Goal: Task Accomplishment & Management: Manage account settings

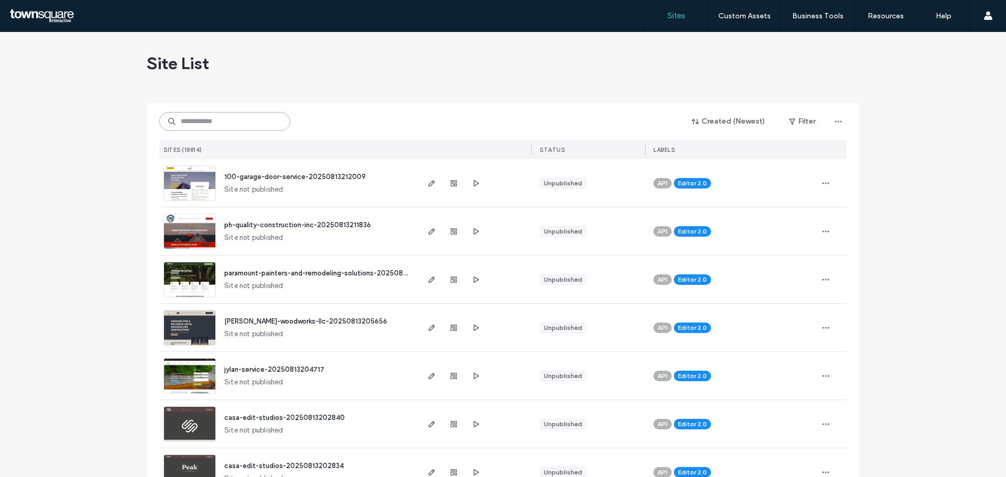
click at [218, 113] on input at bounding box center [224, 121] width 131 height 19
paste input "**********"
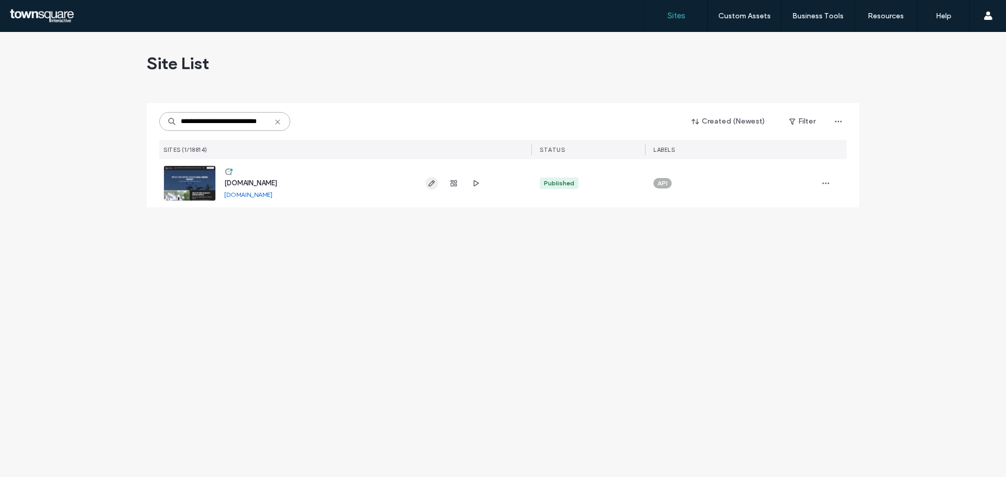
type input "**********"
click at [430, 185] on icon "button" at bounding box center [431, 183] width 8 height 8
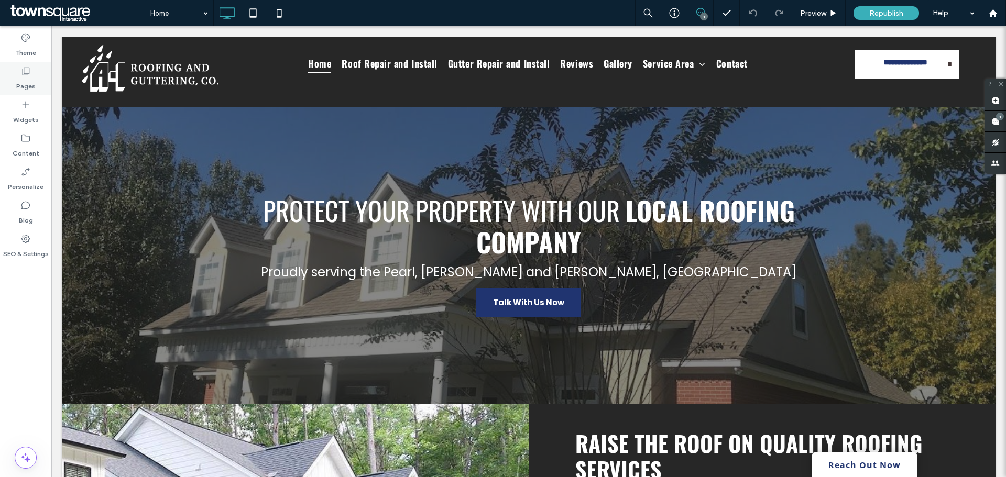
click at [22, 79] on label "Pages" at bounding box center [25, 83] width 19 height 15
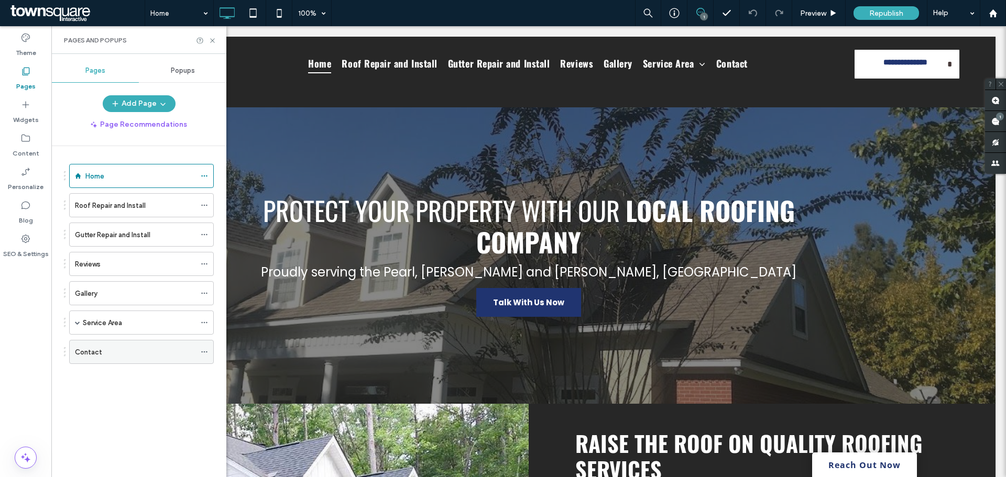
click at [95, 352] on label "Contact" at bounding box center [88, 352] width 27 height 18
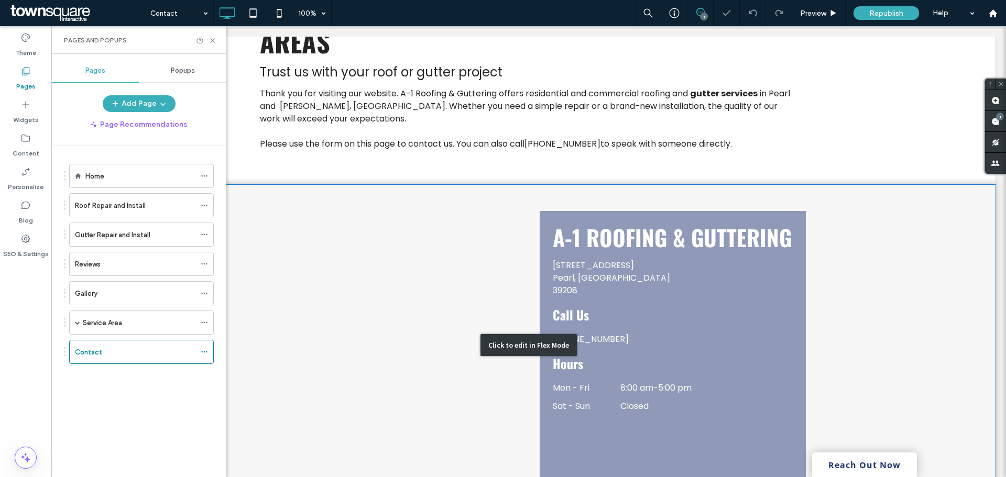
scroll to position [367, 0]
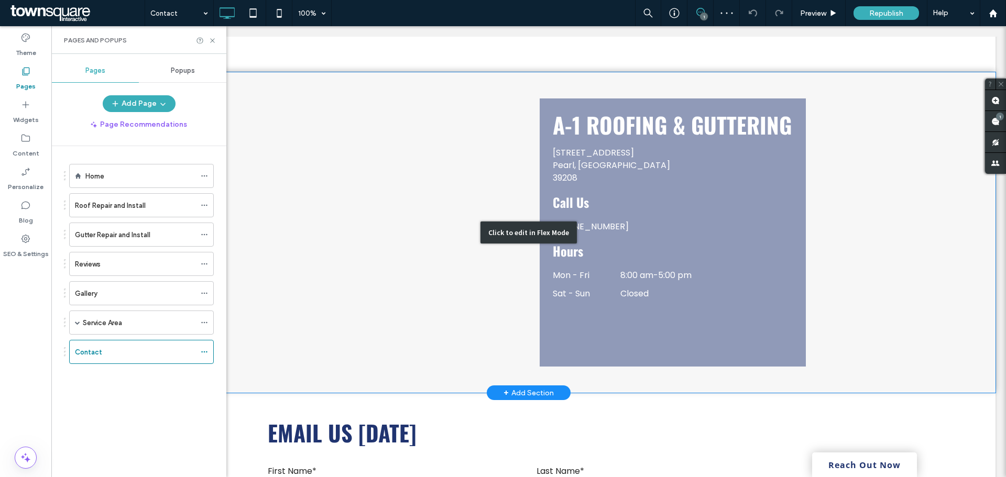
click at [638, 136] on div "Click to edit in Flex Mode" at bounding box center [529, 232] width 934 height 321
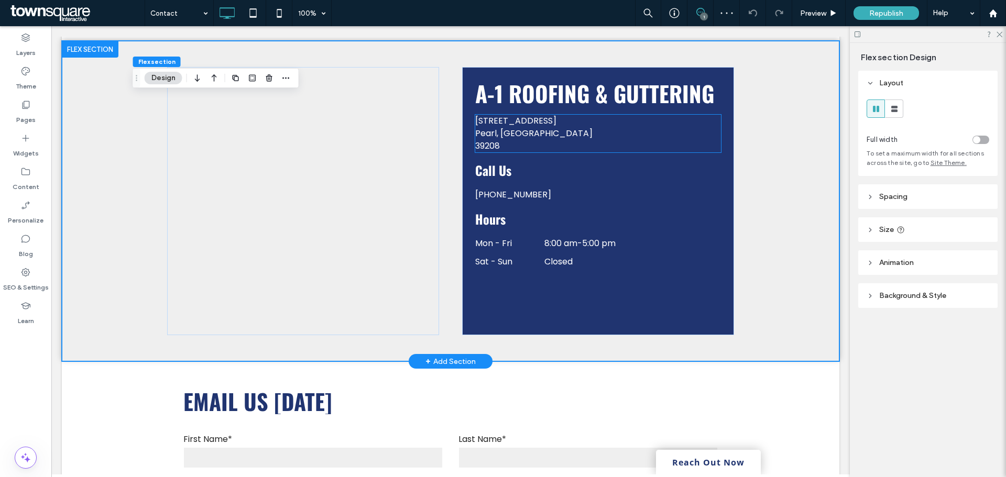
scroll to position [365, 0]
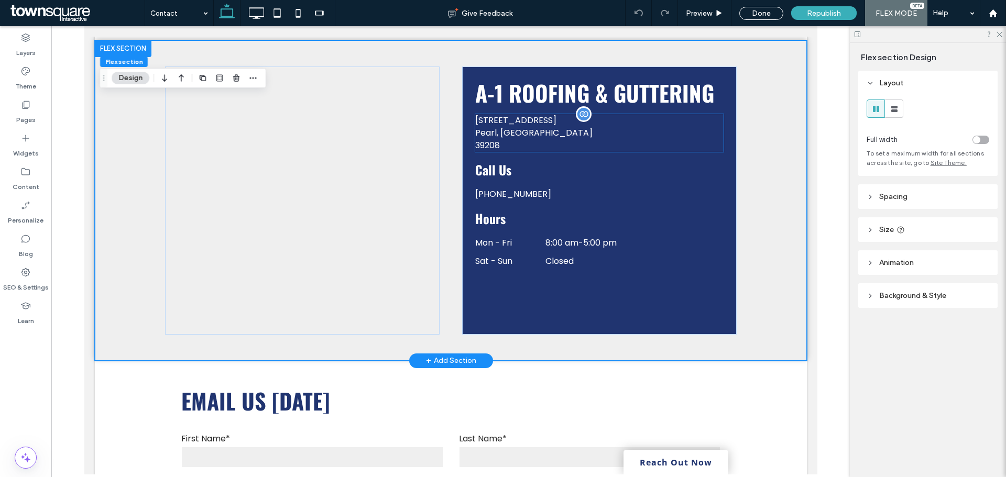
click at [561, 114] on p "5260 Old Brandon Rd" at bounding box center [599, 120] width 248 height 13
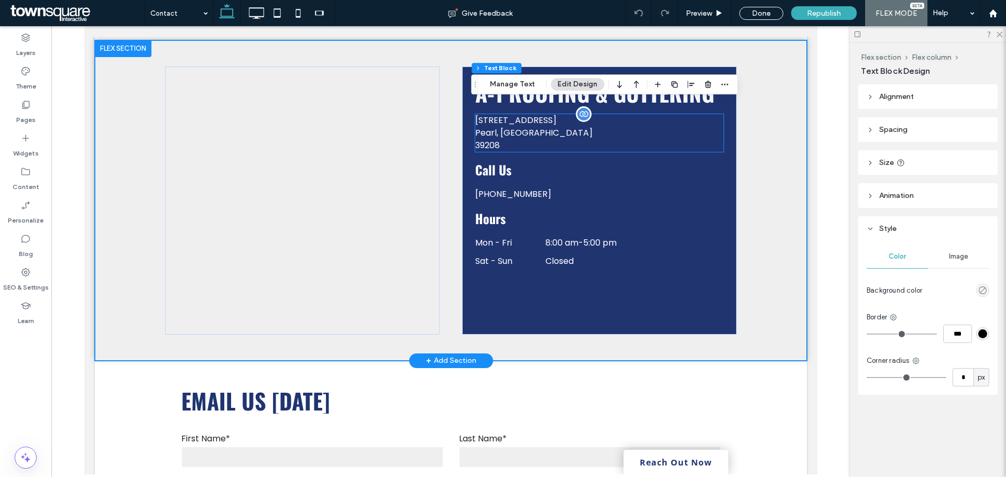
click at [561, 114] on div "5260 Old Brandon Rd Pearl, MS 39208" at bounding box center [599, 133] width 248 height 38
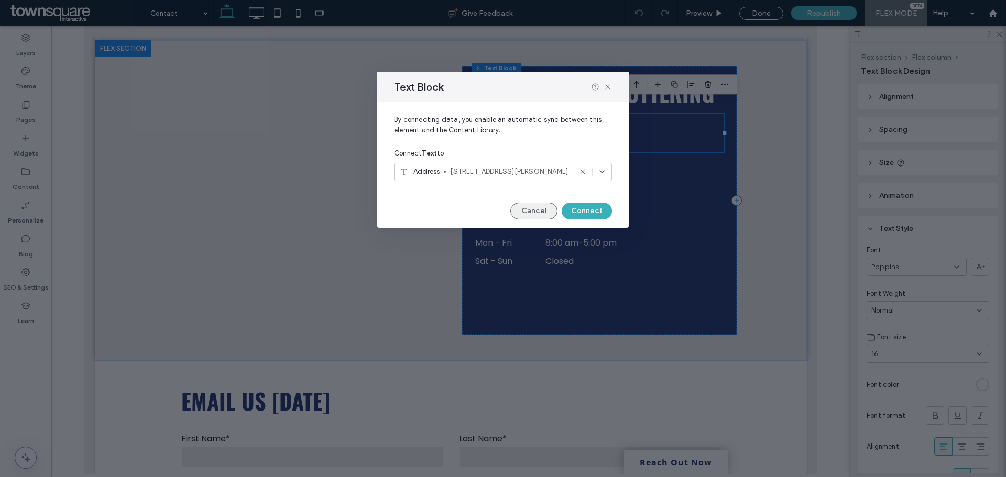
click at [536, 211] on button "Cancel" at bounding box center [533, 211] width 47 height 17
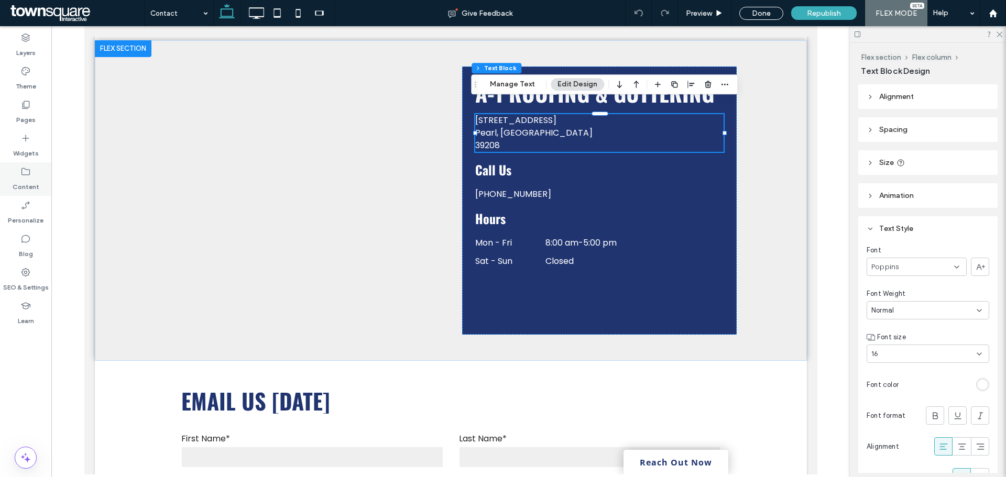
click at [26, 177] on label "Content" at bounding box center [26, 184] width 27 height 15
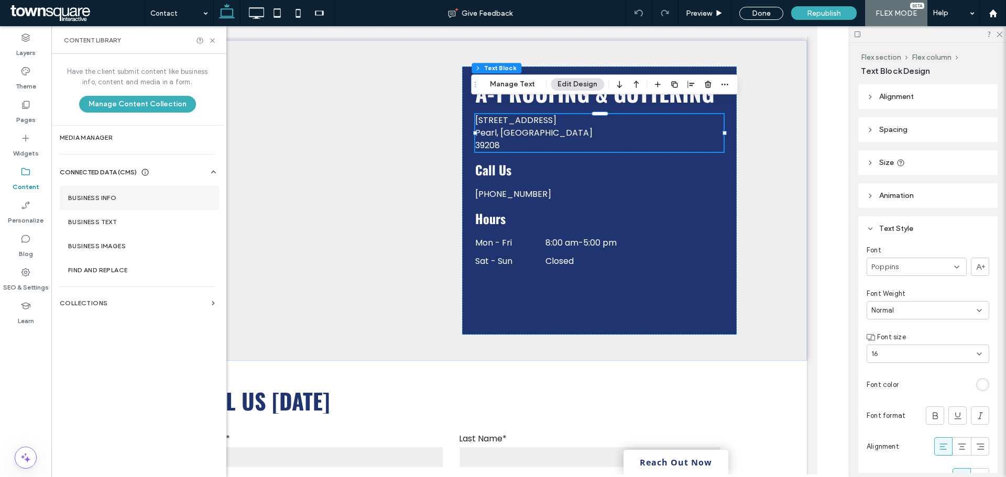
click at [97, 197] on label "Business Info" at bounding box center [139, 197] width 142 height 7
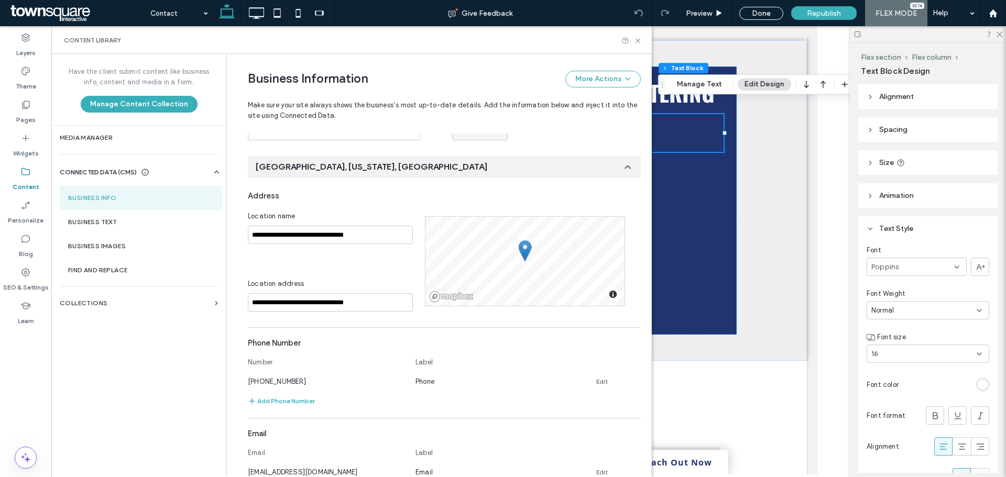
scroll to position [60, 0]
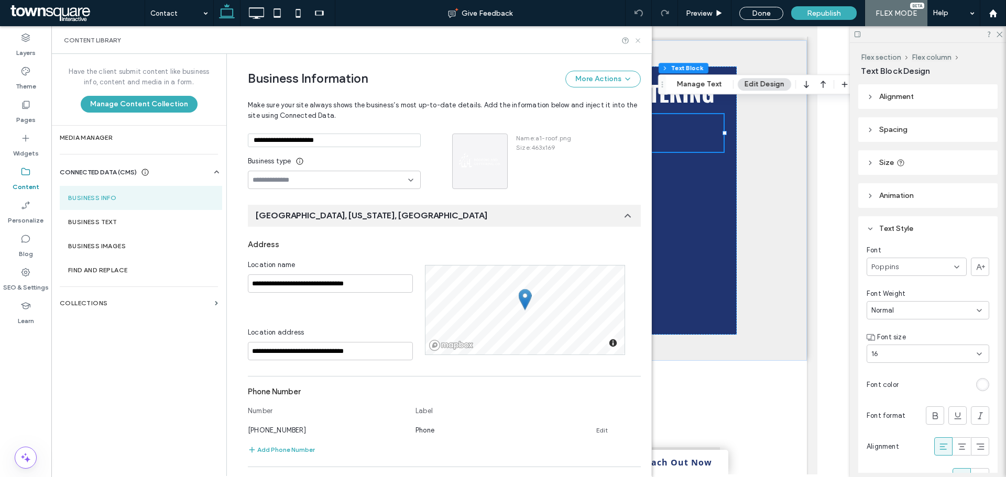
click at [636, 40] on icon at bounding box center [638, 41] width 8 height 8
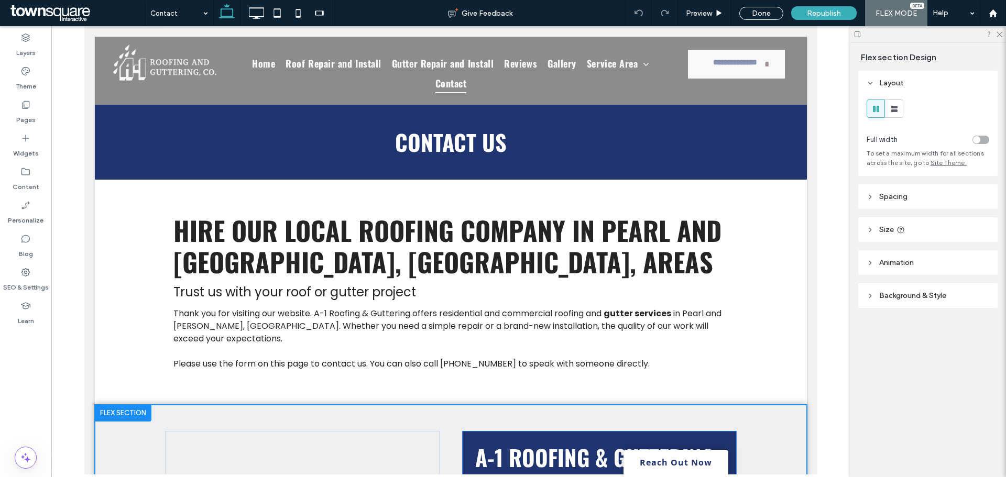
scroll to position [238, 0]
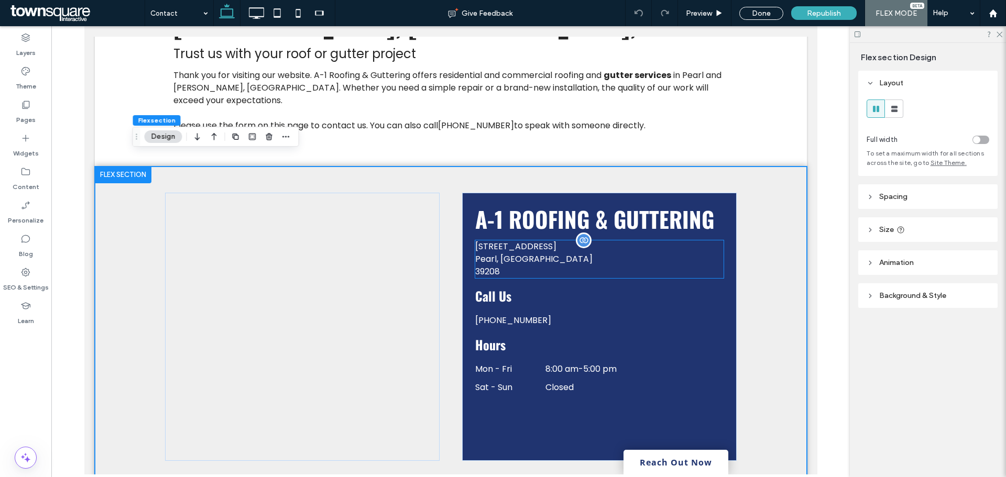
click at [533, 240] on p "5260 Old Brandon Rd" at bounding box center [599, 246] width 248 height 13
click at [533, 240] on div "5260 Old Brandon Rd Pearl, MS 39208" at bounding box center [599, 259] width 248 height 38
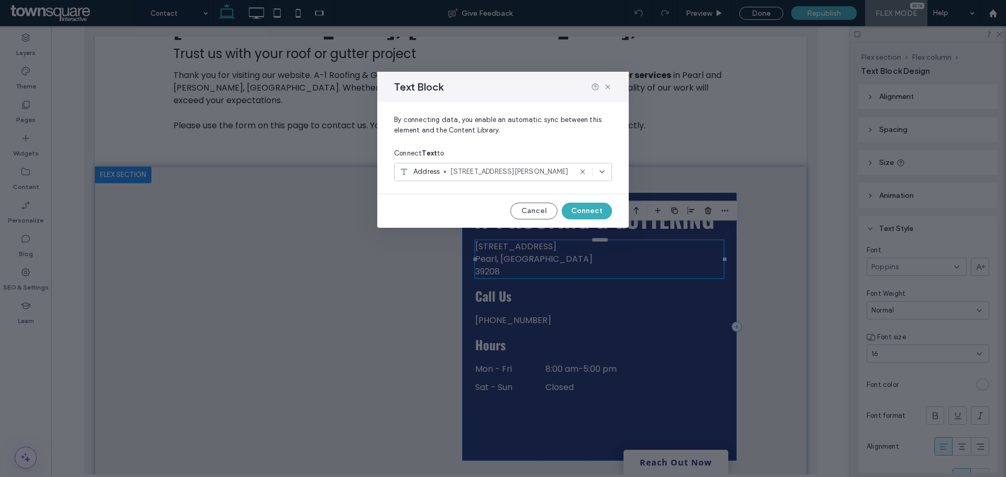
click at [507, 172] on span "5260 Old Brandon RdPearl, MS39208" at bounding box center [510, 172] width 121 height 10
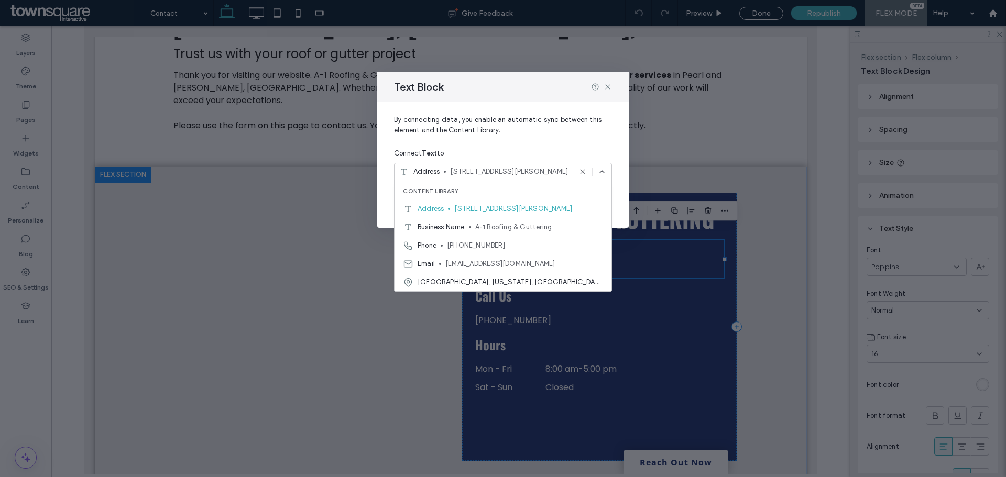
click at [517, 173] on span "5260 Old Brandon RdPearl, MS39208" at bounding box center [510, 172] width 121 height 10
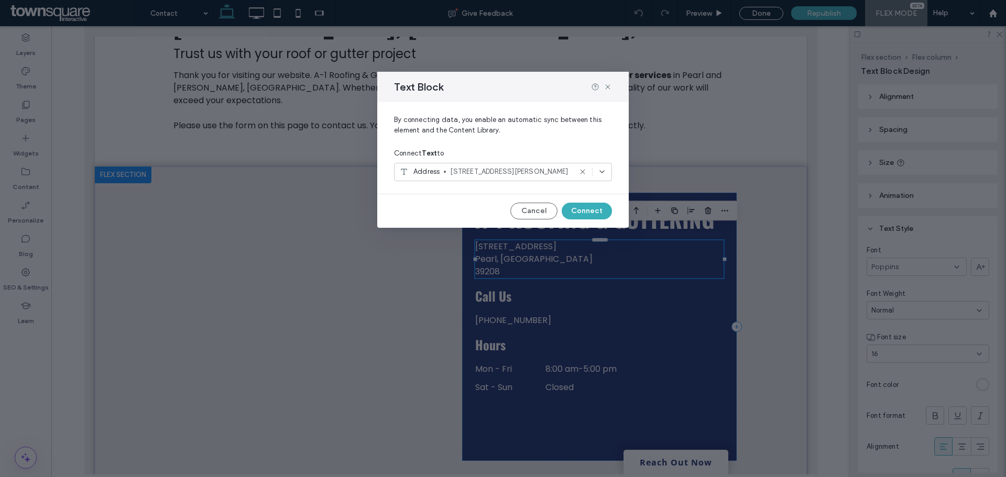
click at [518, 172] on span "5260 Old Brandon RdPearl, MS39208" at bounding box center [510, 172] width 121 height 10
click at [518, 171] on span "5260 Old Brandon RdPearl, MS39208" at bounding box center [510, 172] width 121 height 10
click at [517, 169] on span "5260 Old Brandon RdPearl, MS39208" at bounding box center [510, 172] width 121 height 10
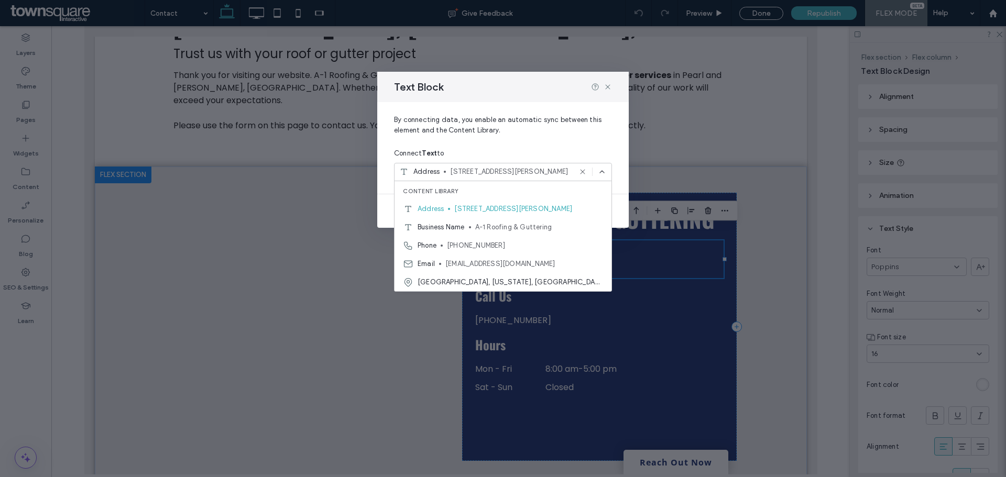
click at [503, 169] on span "5260 Old Brandon RdPearl, MS39208" at bounding box center [510, 172] width 121 height 10
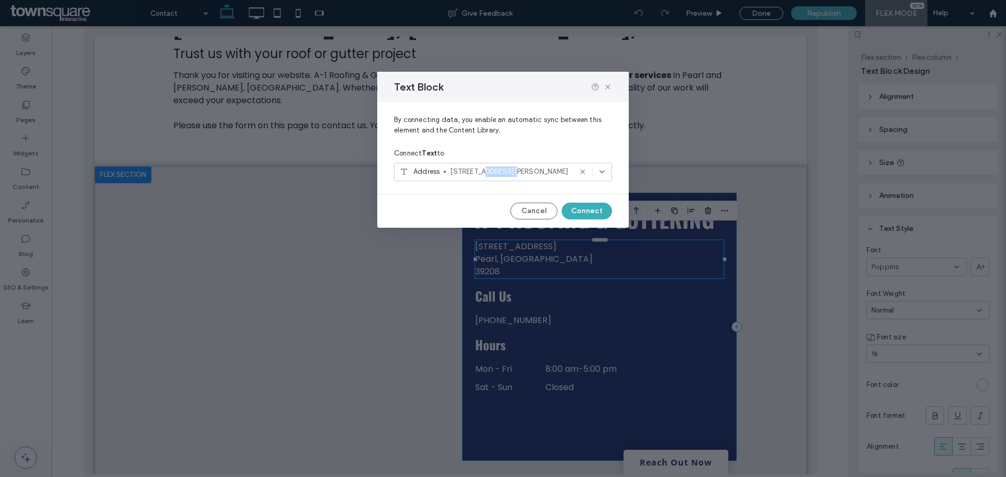
click at [503, 169] on span "5260 Old Brandon RdPearl, MS39208" at bounding box center [510, 172] width 121 height 10
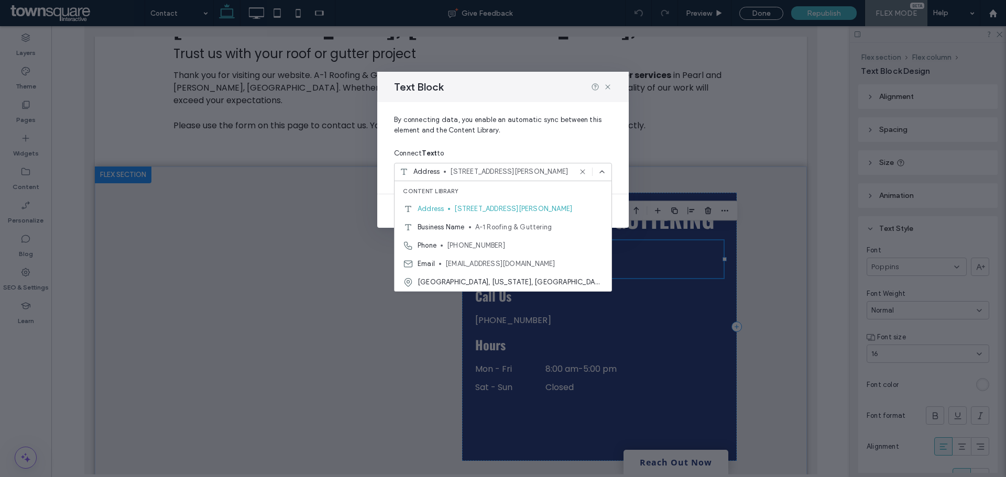
click at [505, 169] on span "5260 Old Brandon RdPearl, MS39208" at bounding box center [510, 172] width 121 height 10
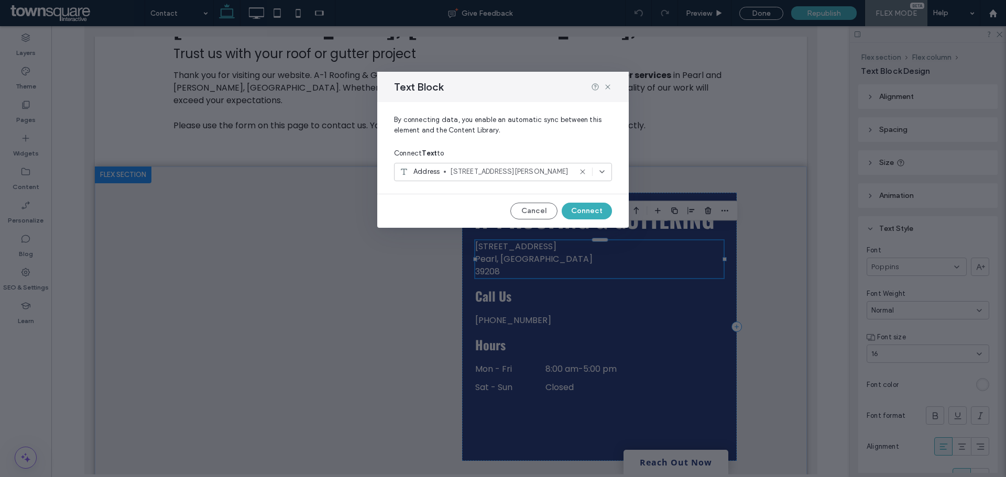
click at [505, 169] on span "5260 Old Brandon RdPearl, MS39208" at bounding box center [510, 172] width 121 height 10
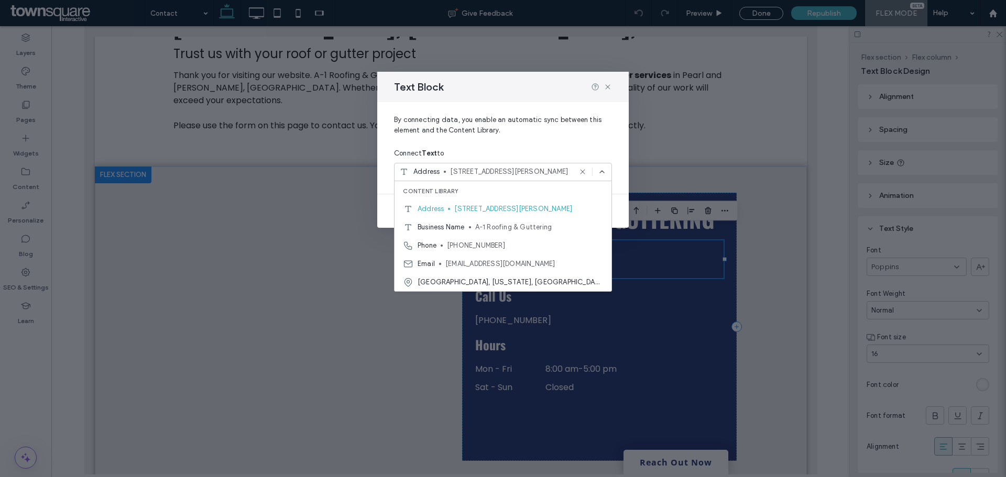
click at [661, 166] on div "Text Block By connecting data, you enable an automatic sync between this elemen…" at bounding box center [503, 238] width 1006 height 477
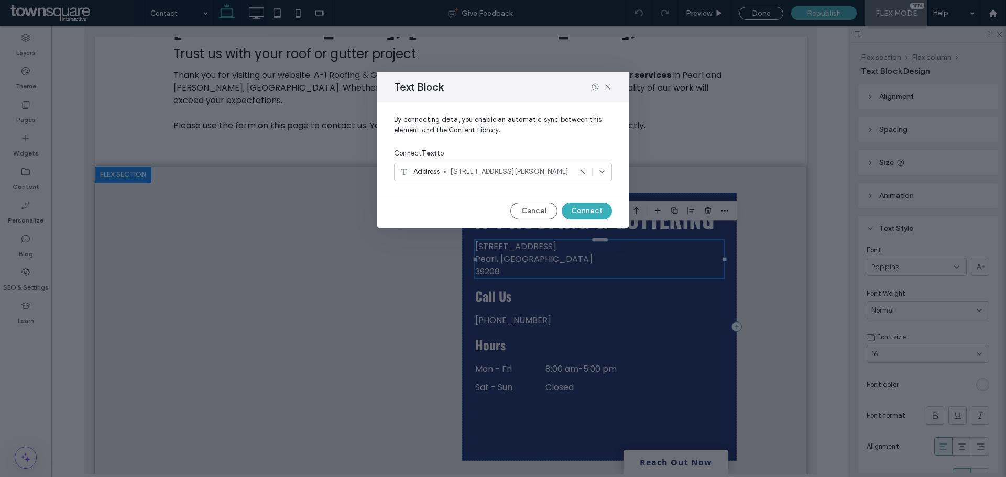
click at [601, 174] on icon at bounding box center [602, 172] width 8 height 8
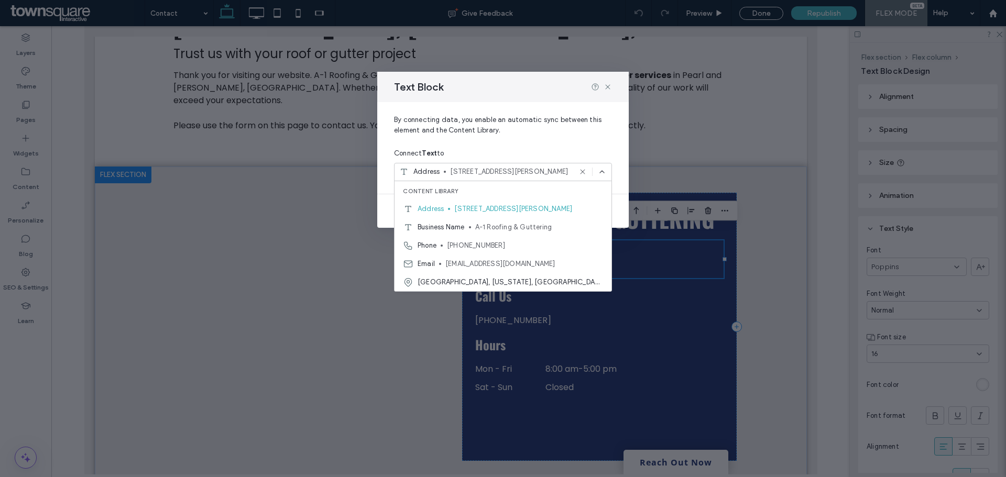
click at [646, 165] on div "Text Block By connecting data, you enable an automatic sync between this elemen…" at bounding box center [503, 238] width 1006 height 477
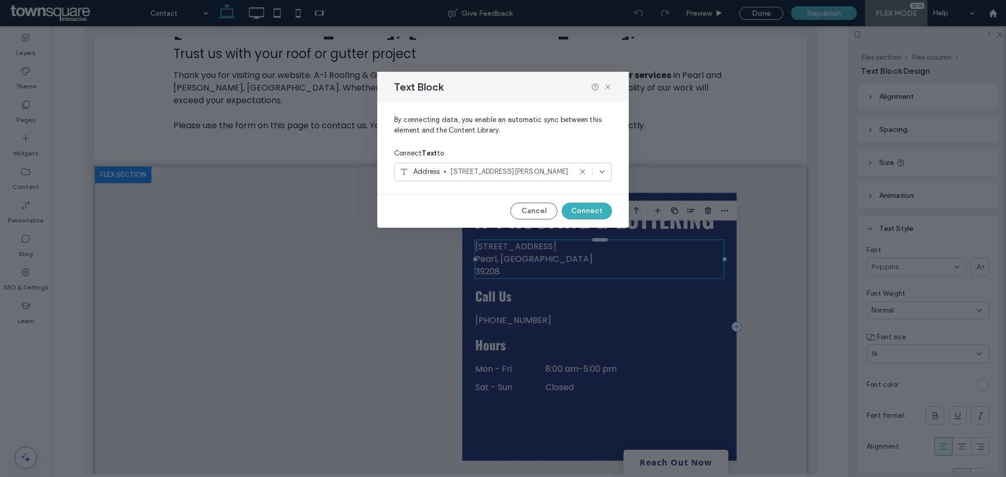
click at [751, 238] on div "Text Block By connecting data, you enable an automatic sync between this elemen…" at bounding box center [503, 238] width 1006 height 477
click at [525, 213] on button "Cancel" at bounding box center [533, 211] width 47 height 17
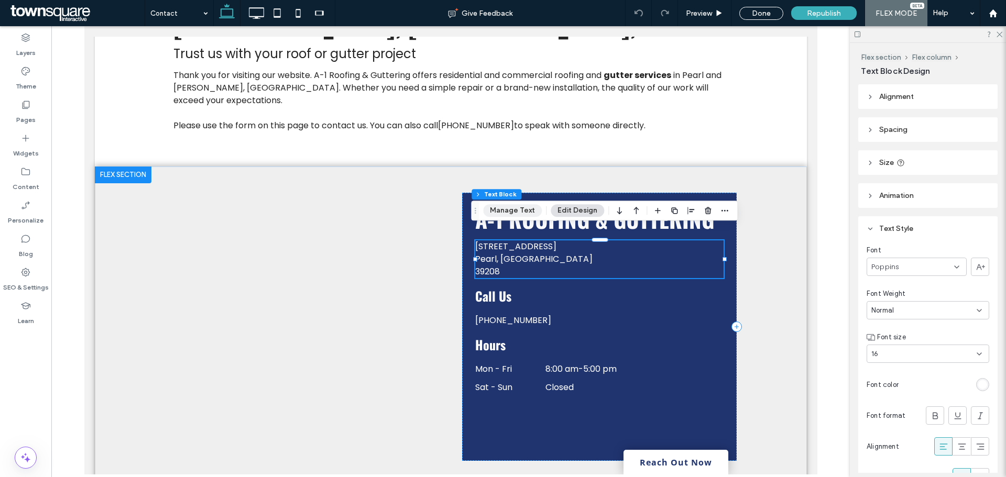
click at [520, 213] on button "Manage Text" at bounding box center [512, 210] width 59 height 13
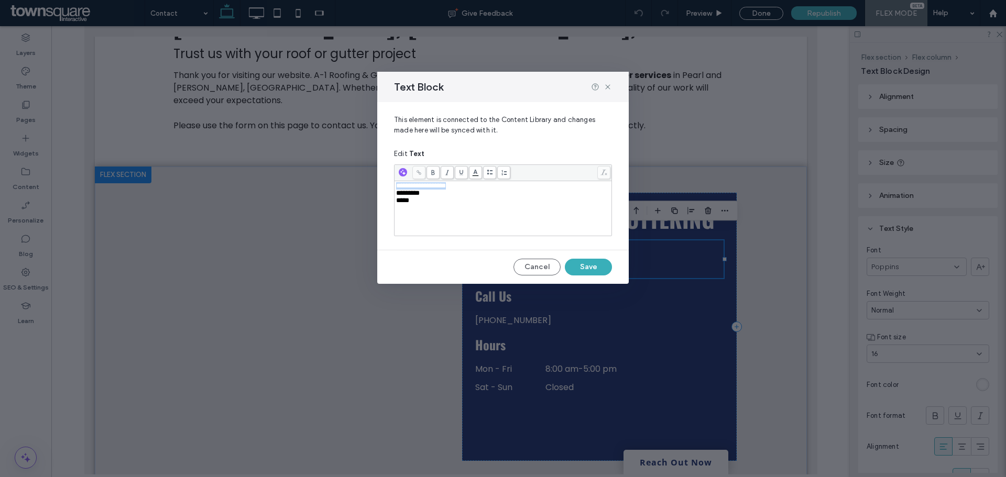
drag, startPoint x: 467, startPoint y: 187, endPoint x: 474, endPoint y: 187, distance: 6.8
click at [392, 187] on div "**********" at bounding box center [502, 171] width 251 height 139
click at [597, 266] on button "Save" at bounding box center [588, 267] width 47 height 17
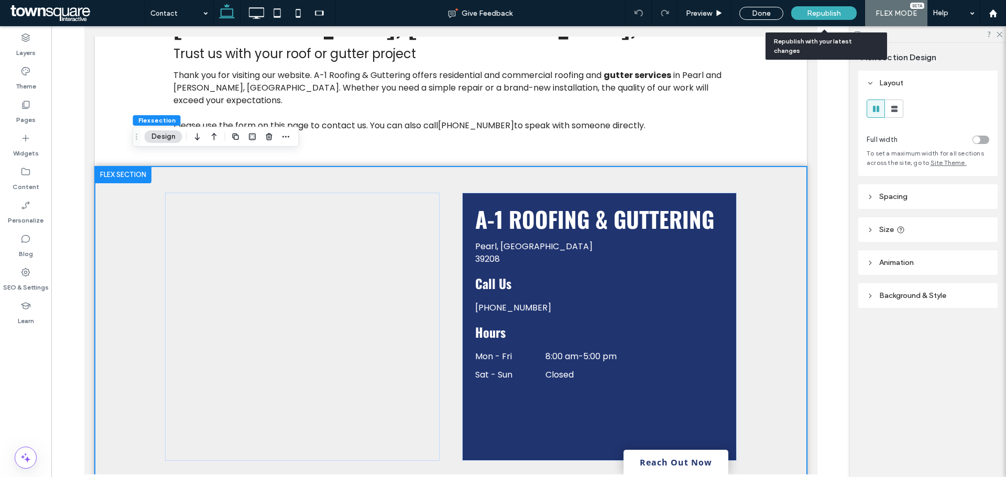
click at [838, 9] on span "Republish" at bounding box center [824, 13] width 34 height 9
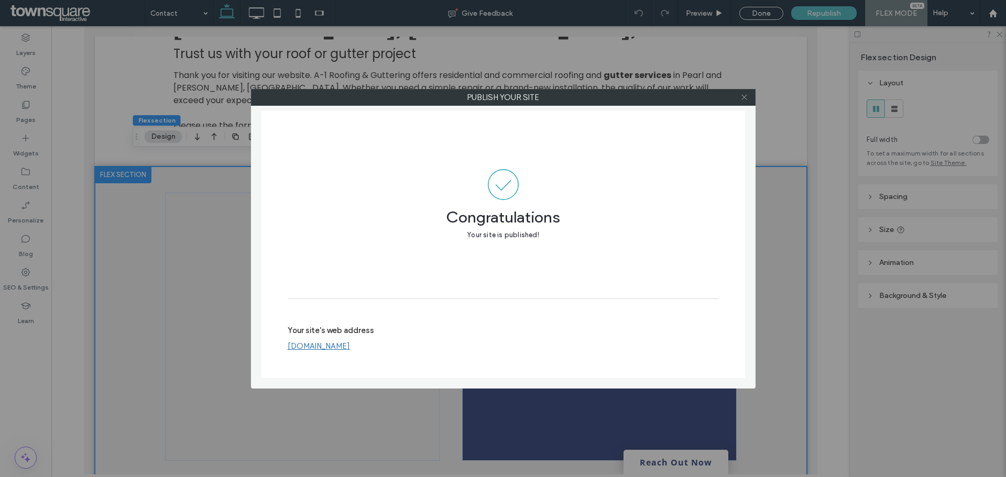
click at [744, 100] on icon at bounding box center [744, 97] width 8 height 8
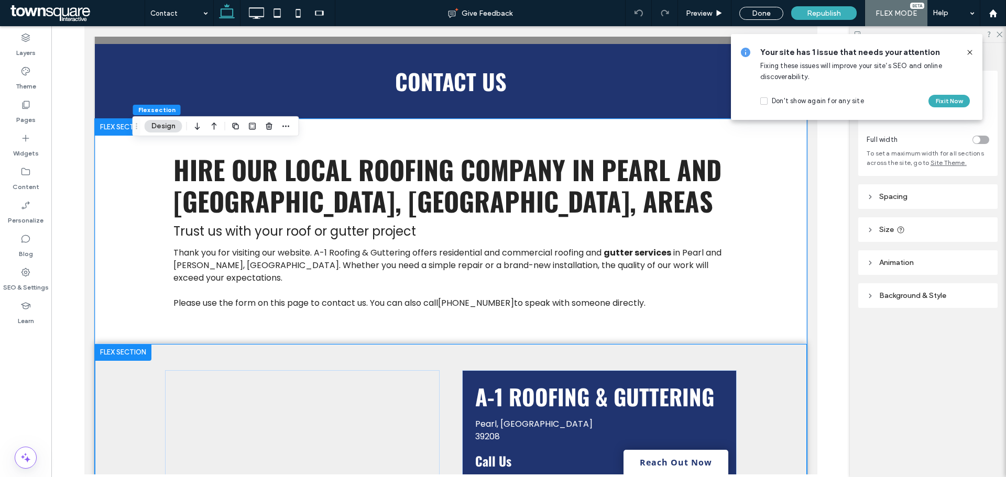
scroll to position [0, 0]
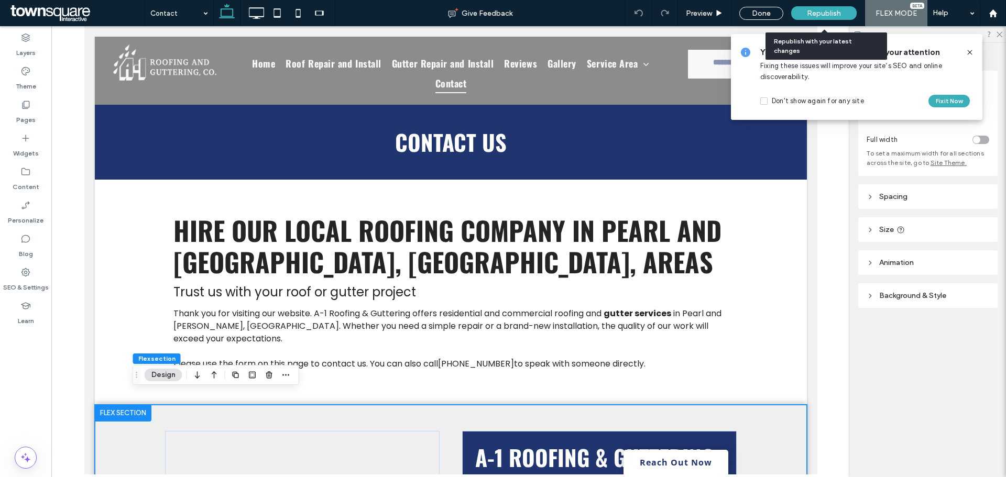
click at [834, 10] on span "Republish" at bounding box center [824, 13] width 34 height 9
